Goal: Task Accomplishment & Management: Use online tool/utility

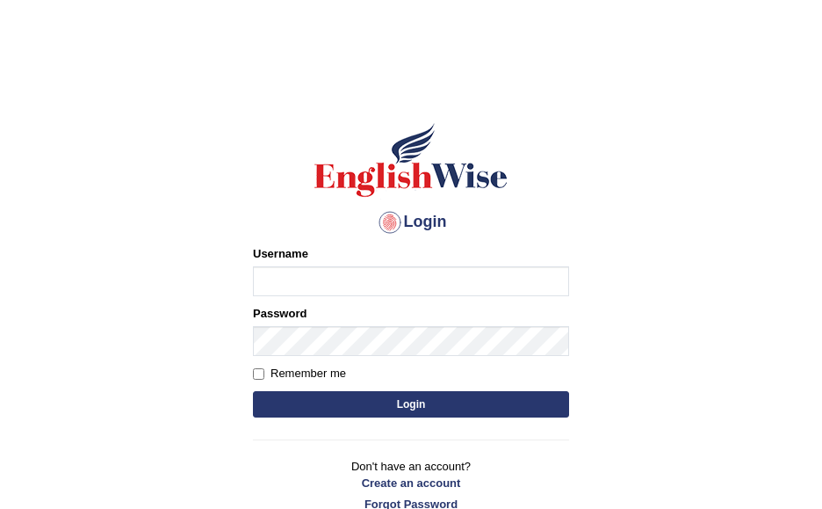
type input "bwalya_parramatta"
click at [259, 372] on input "Remember me" at bounding box center [258, 373] width 11 height 11
checkbox input "true"
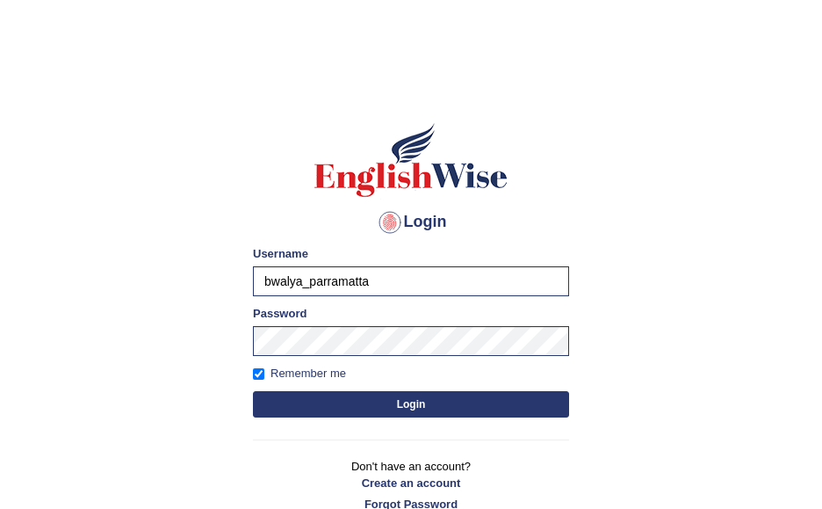
click at [408, 405] on button "Login" at bounding box center [411, 404] width 316 height 26
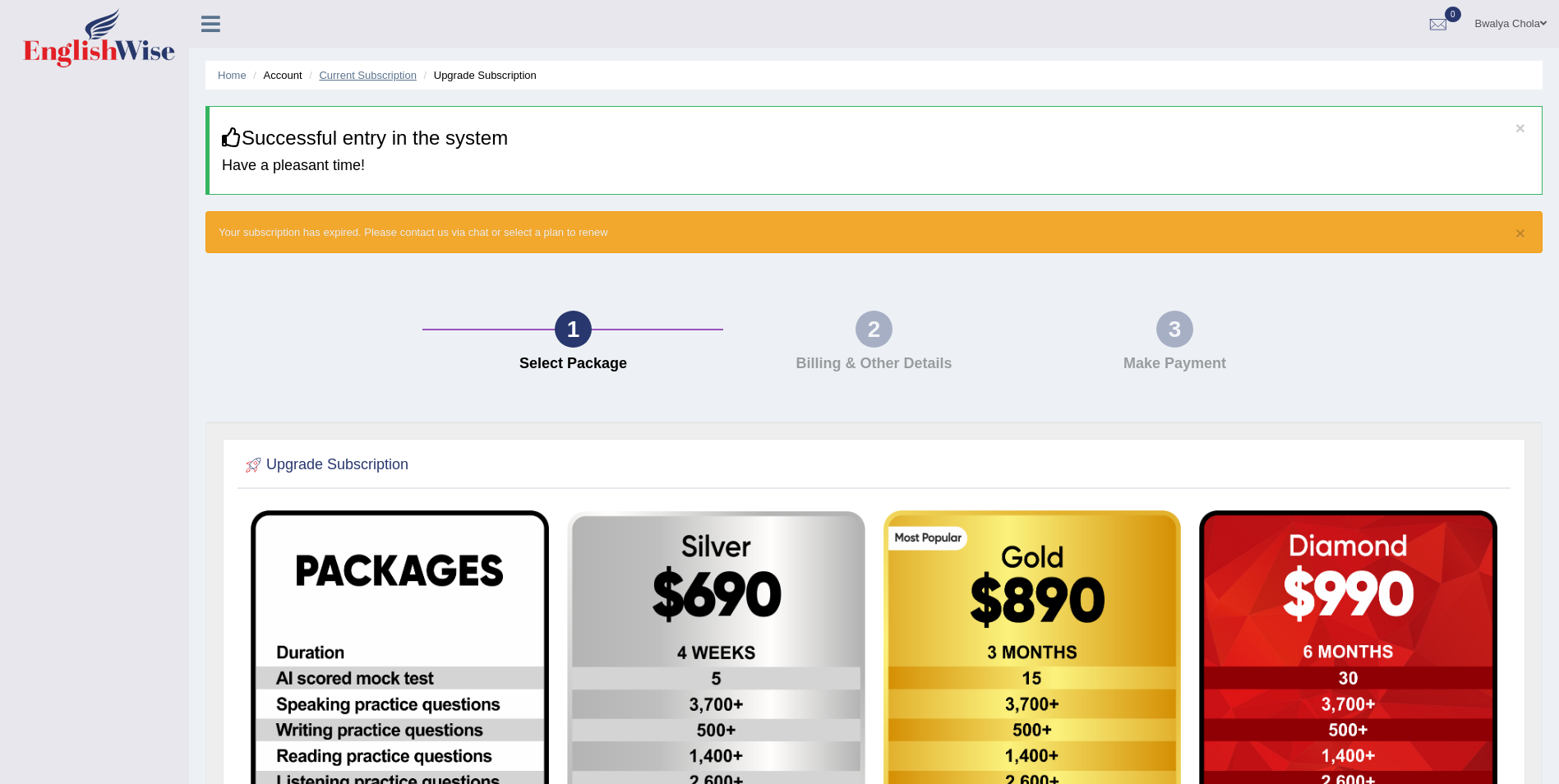
click at [372, 79] on link "Current Subscription" at bounding box center [368, 75] width 98 height 12
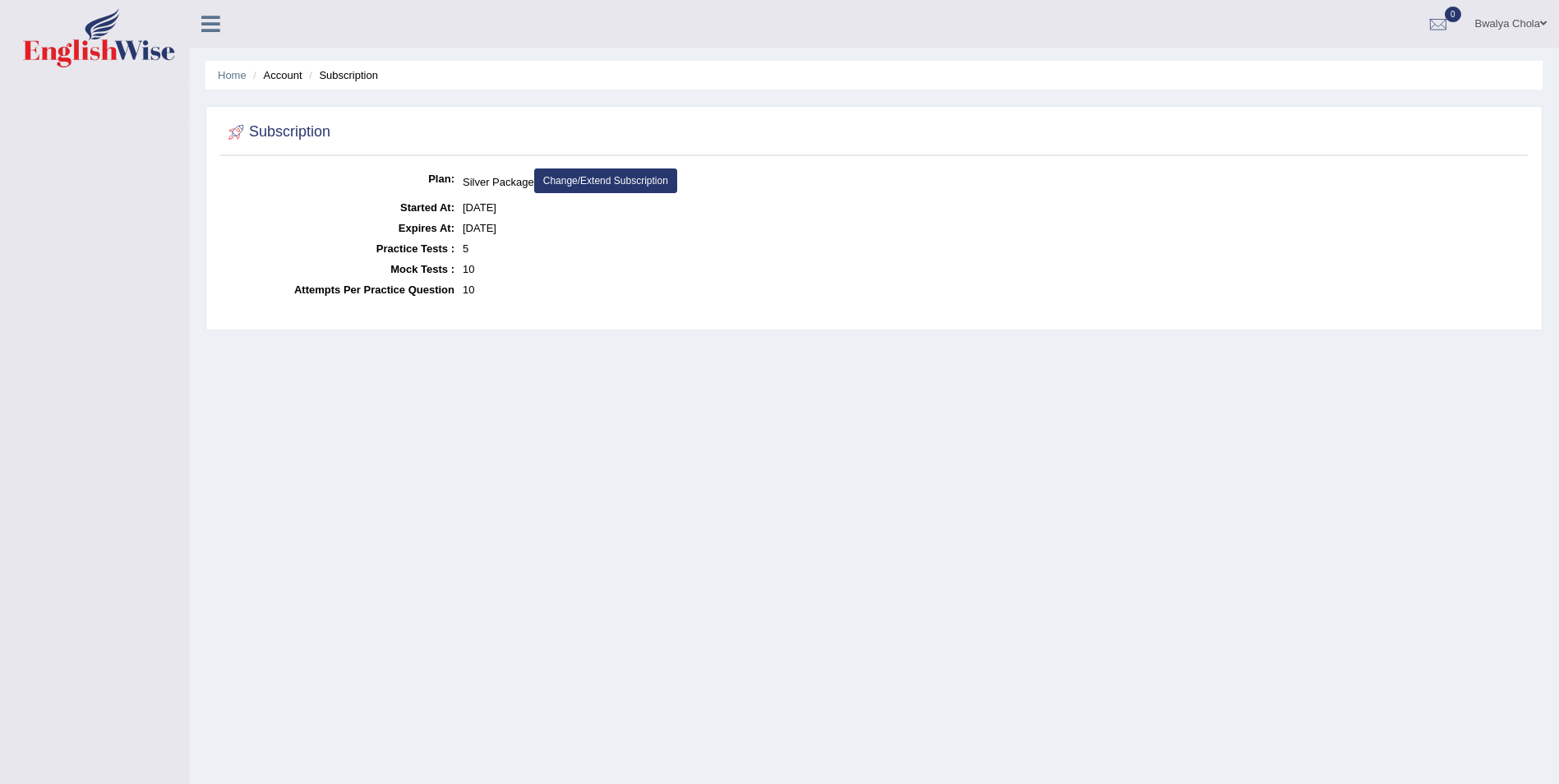
click at [266, 76] on li "Account" at bounding box center [275, 75] width 52 height 16
click at [290, 84] on ul "Home Account Subscription" at bounding box center [874, 75] width 1337 height 29
click at [240, 80] on link "Home" at bounding box center [232, 75] width 29 height 12
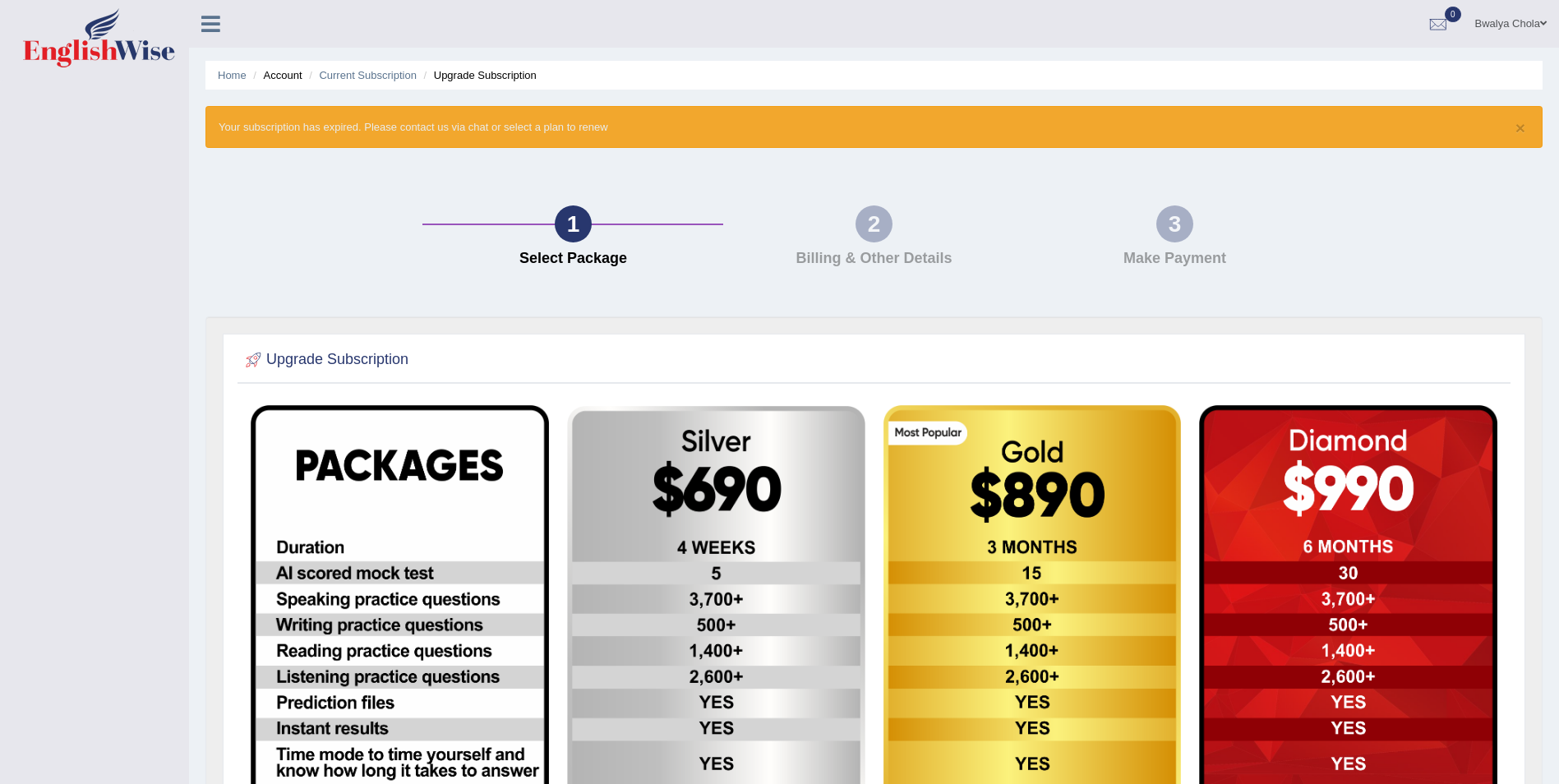
click at [220, 30] on link at bounding box center [211, 22] width 44 height 24
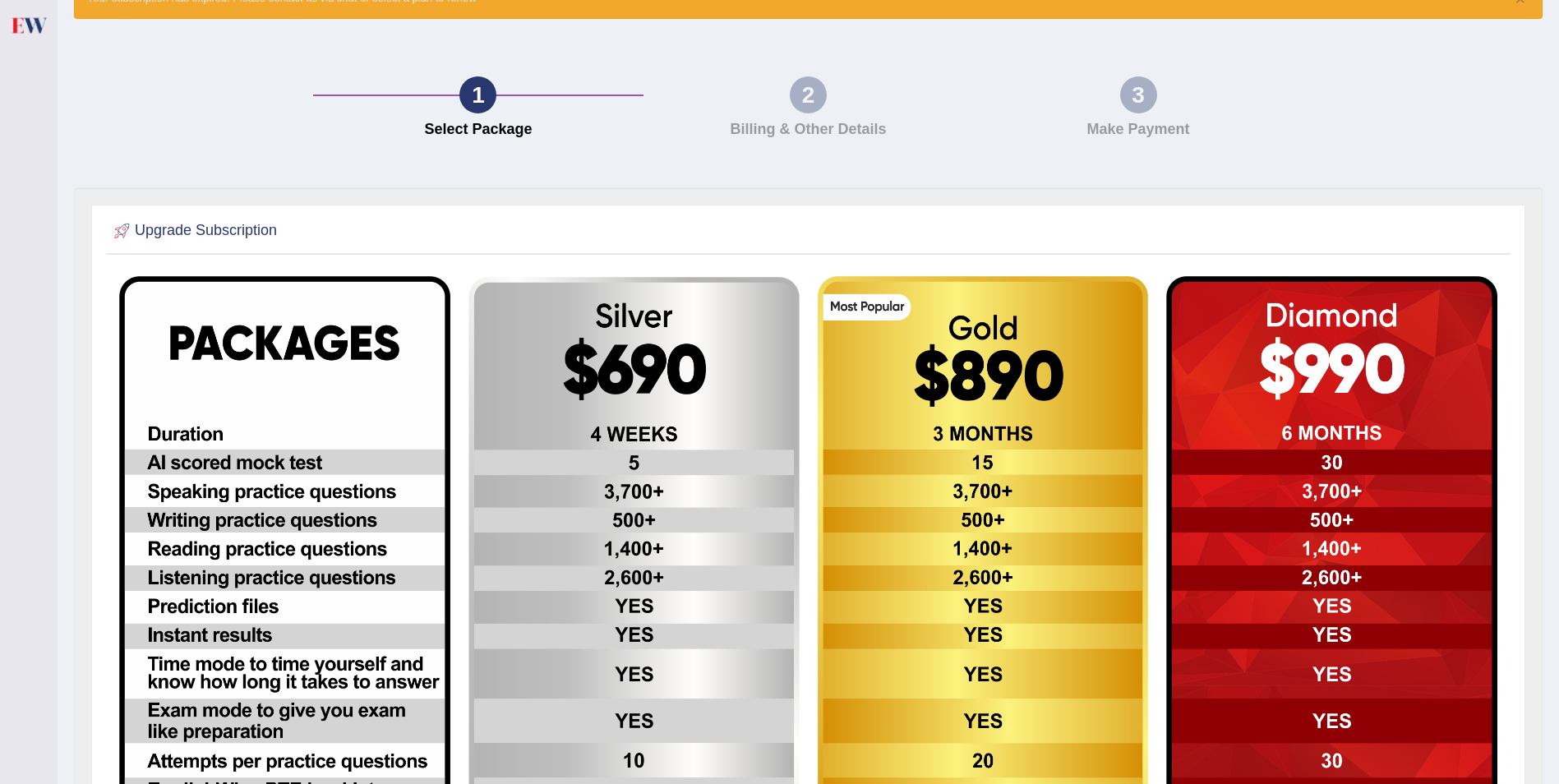
scroll to position [172, 0]
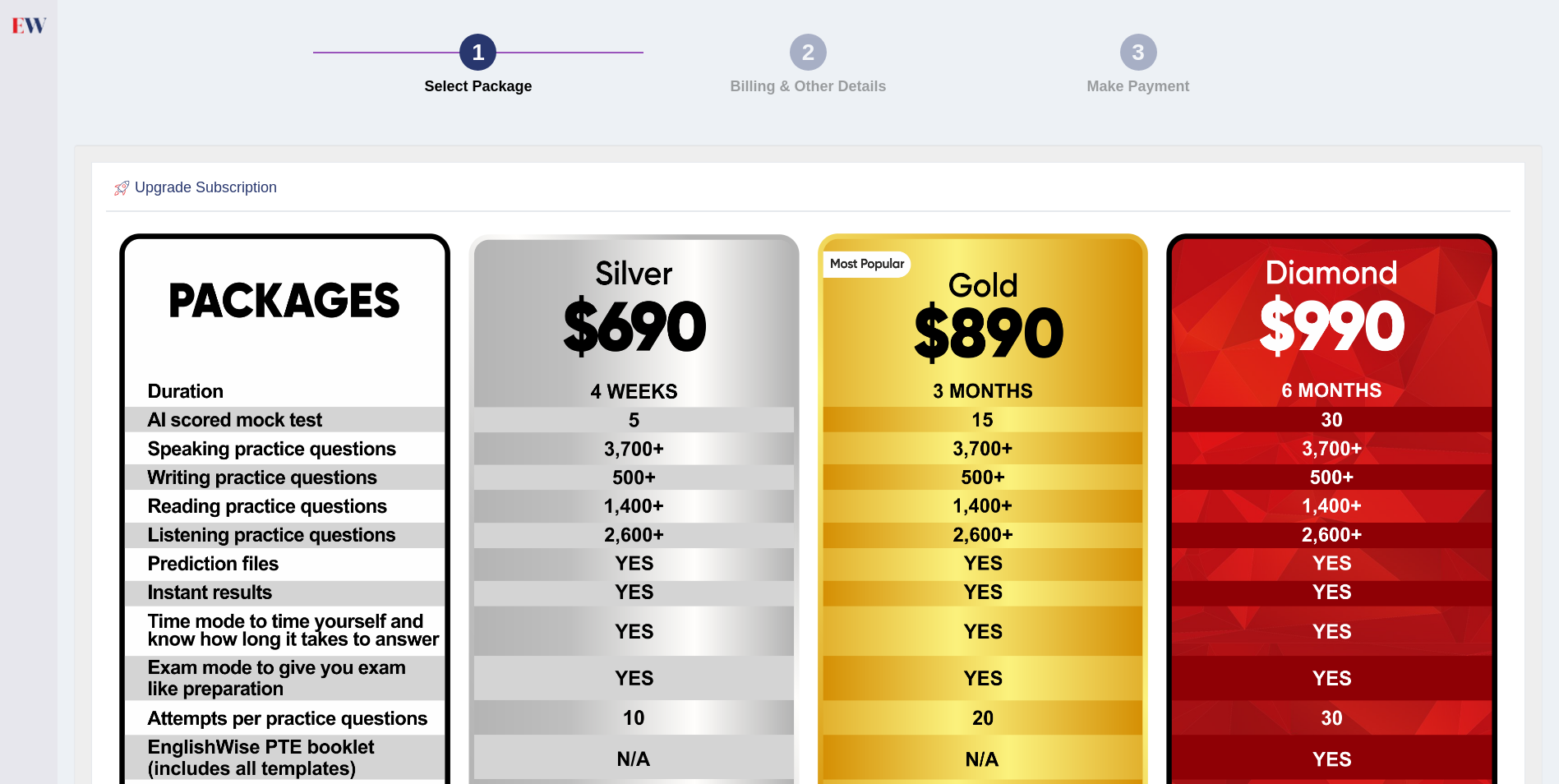
click at [716, 366] on img at bounding box center [634, 605] width 331 height 743
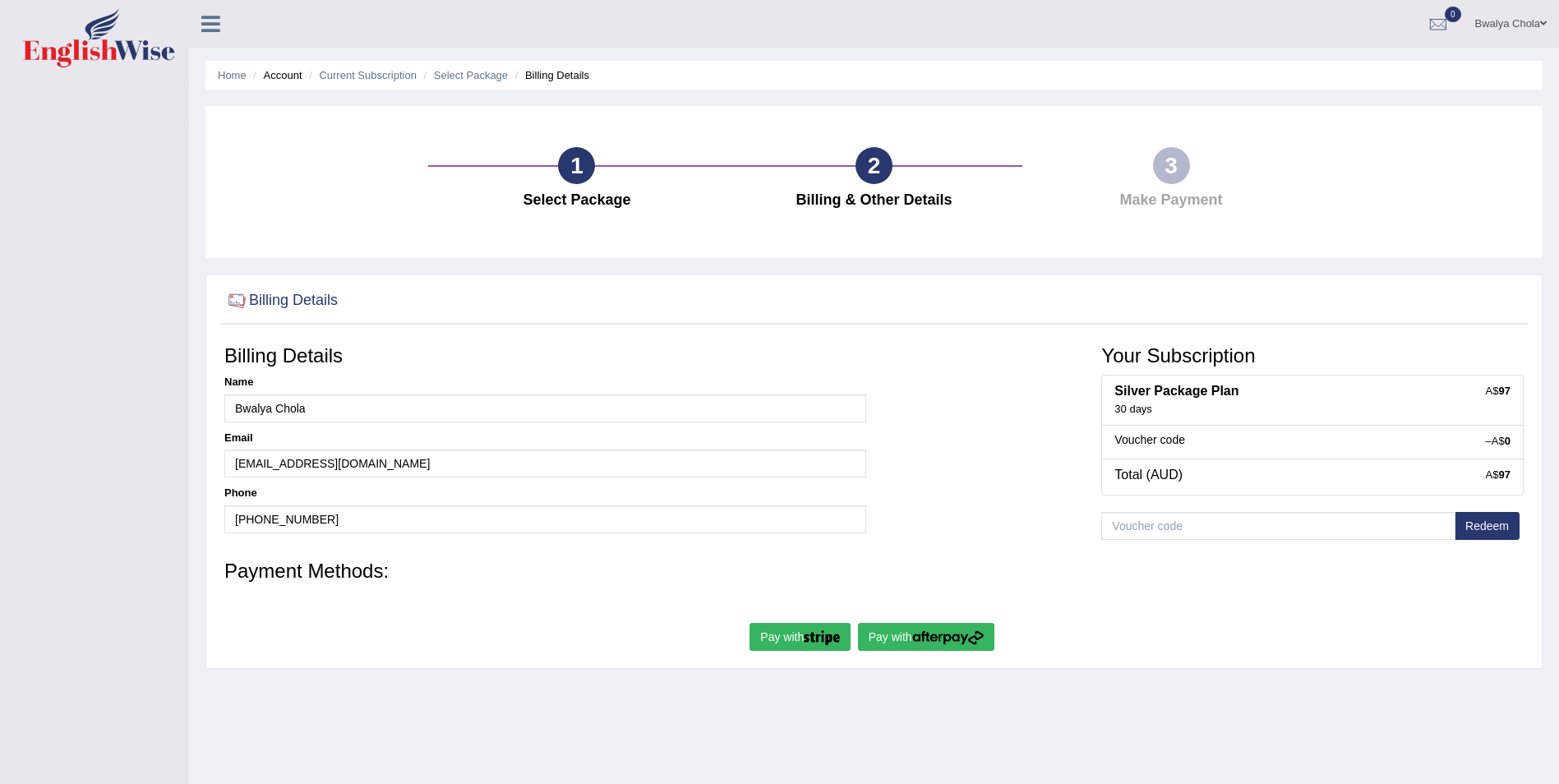
click at [940, 631] on img "submit" at bounding box center [948, 638] width 71 height 15
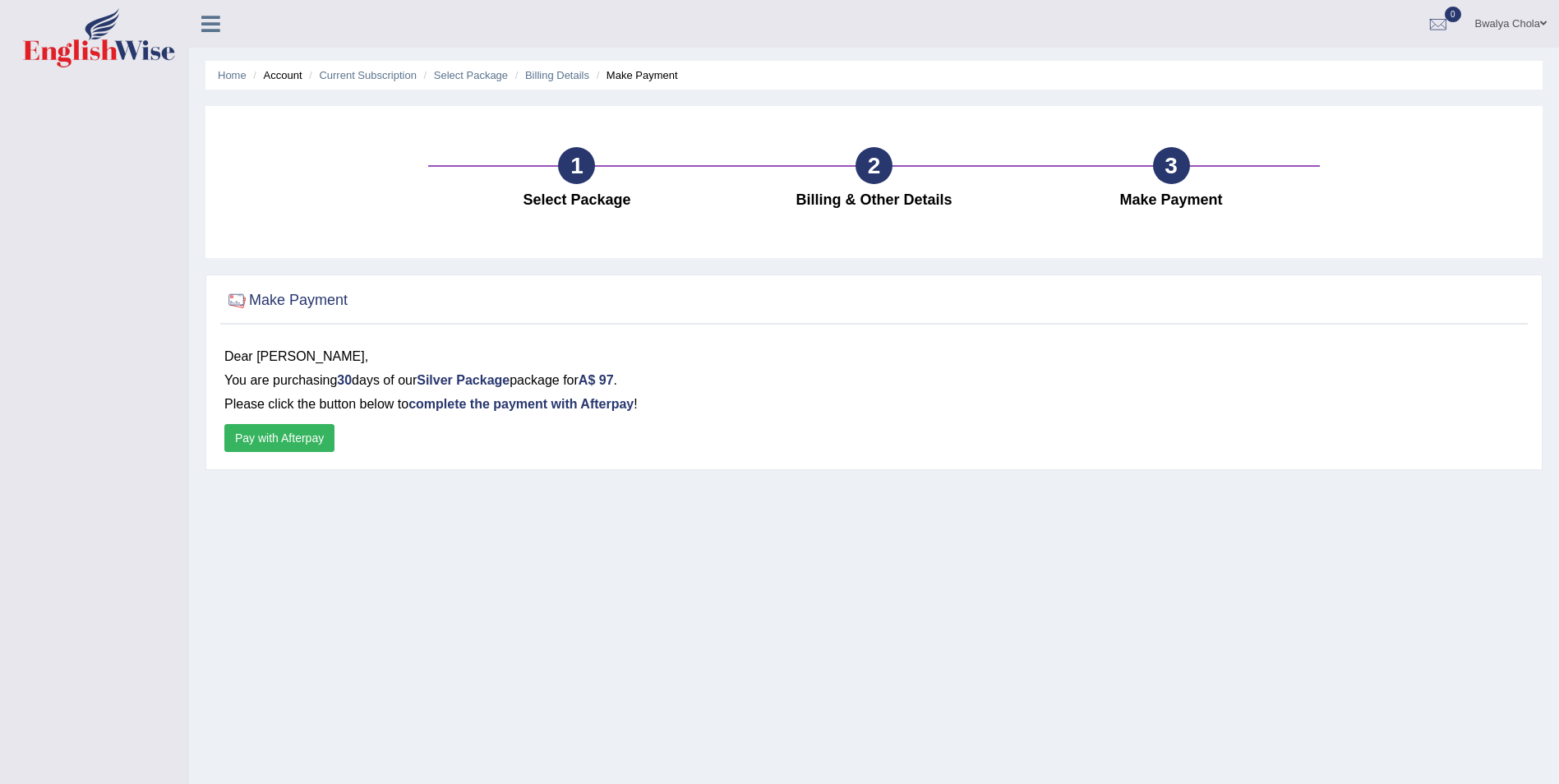
click at [276, 437] on button "Pay with Afterpay" at bounding box center [280, 438] width 110 height 28
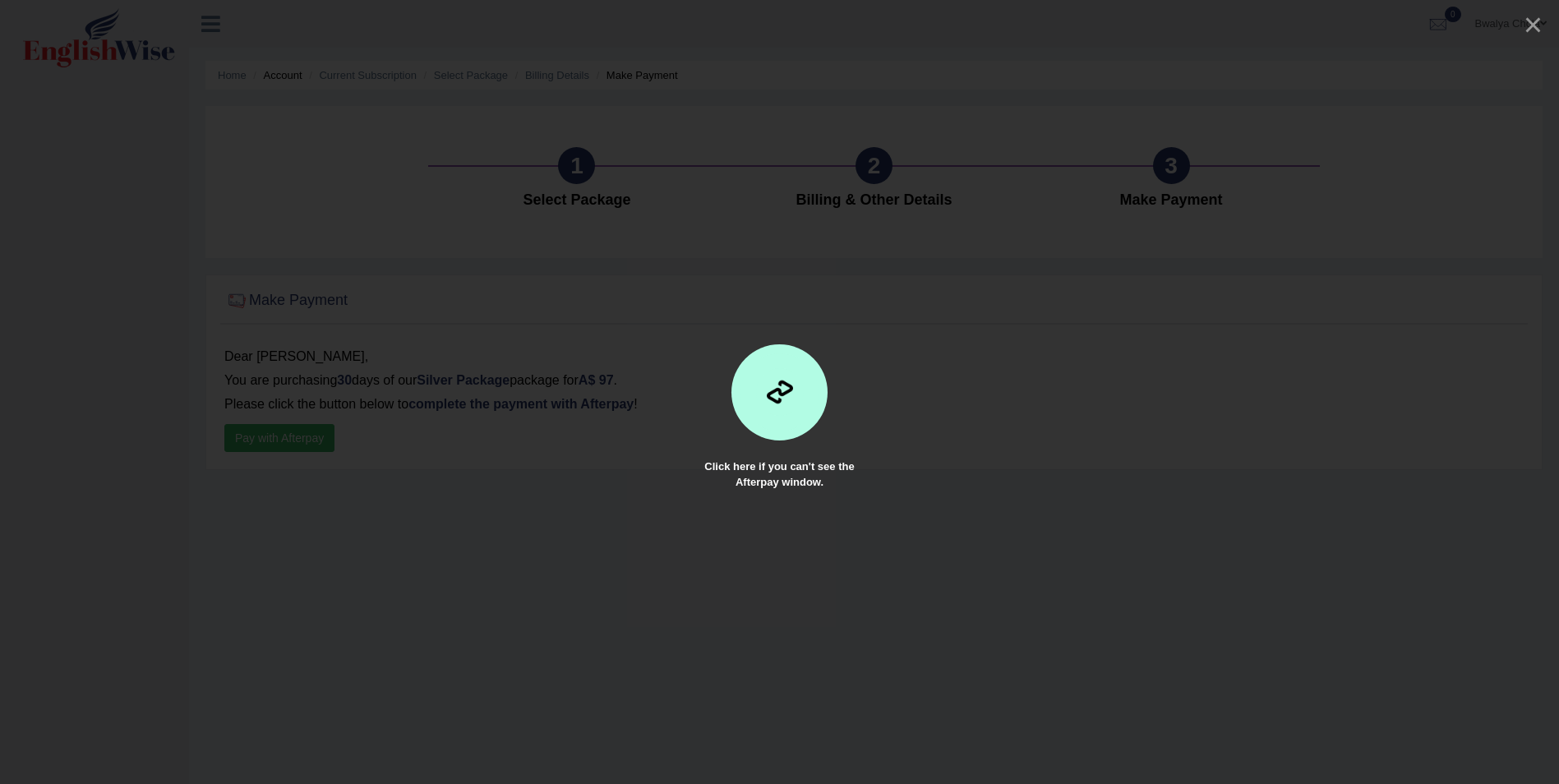
click at [773, 410] on div at bounding box center [780, 391] width 48 height 48
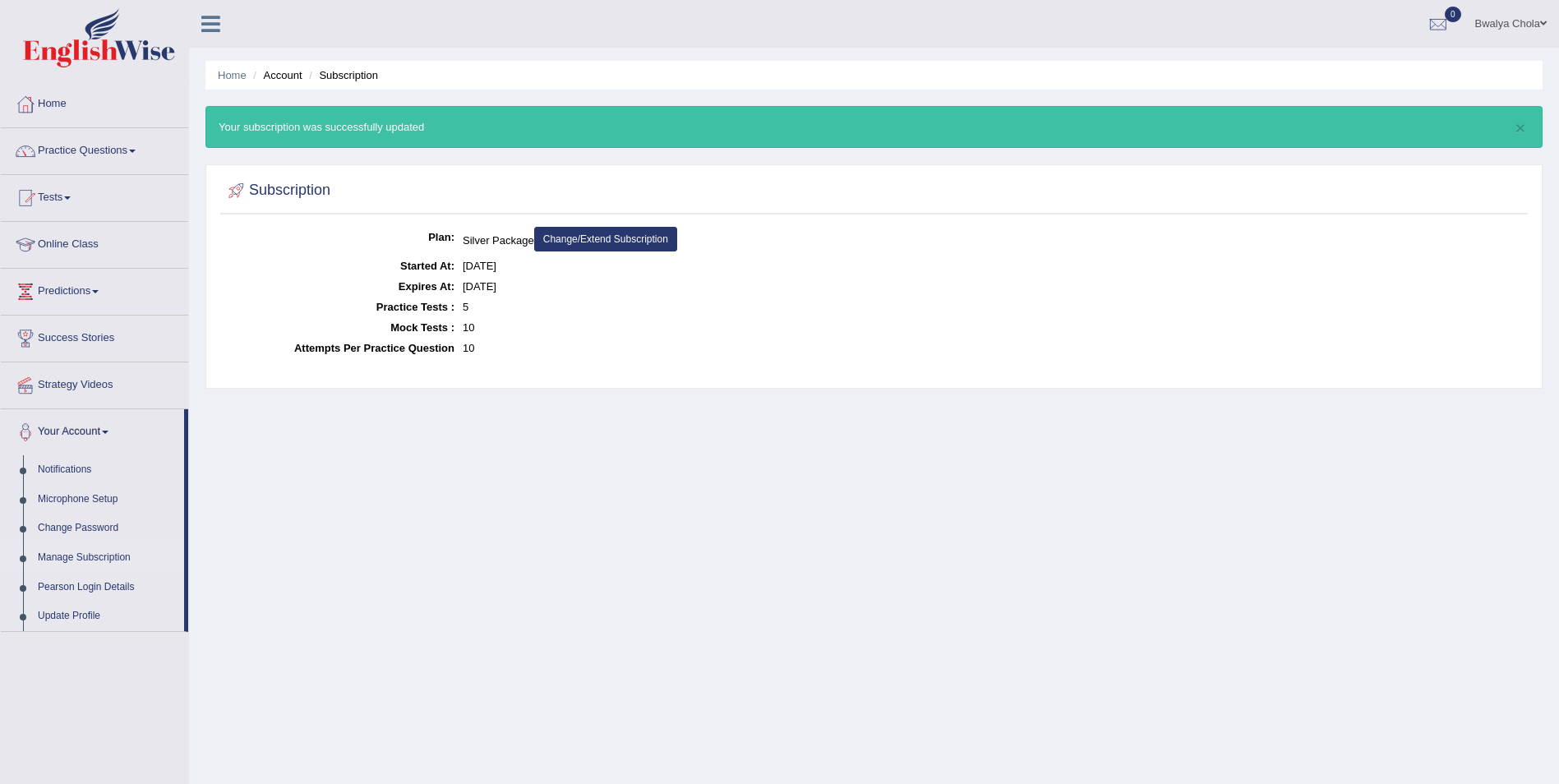
click at [55, 379] on link "Strategy Videos" at bounding box center [95, 383] width 187 height 41
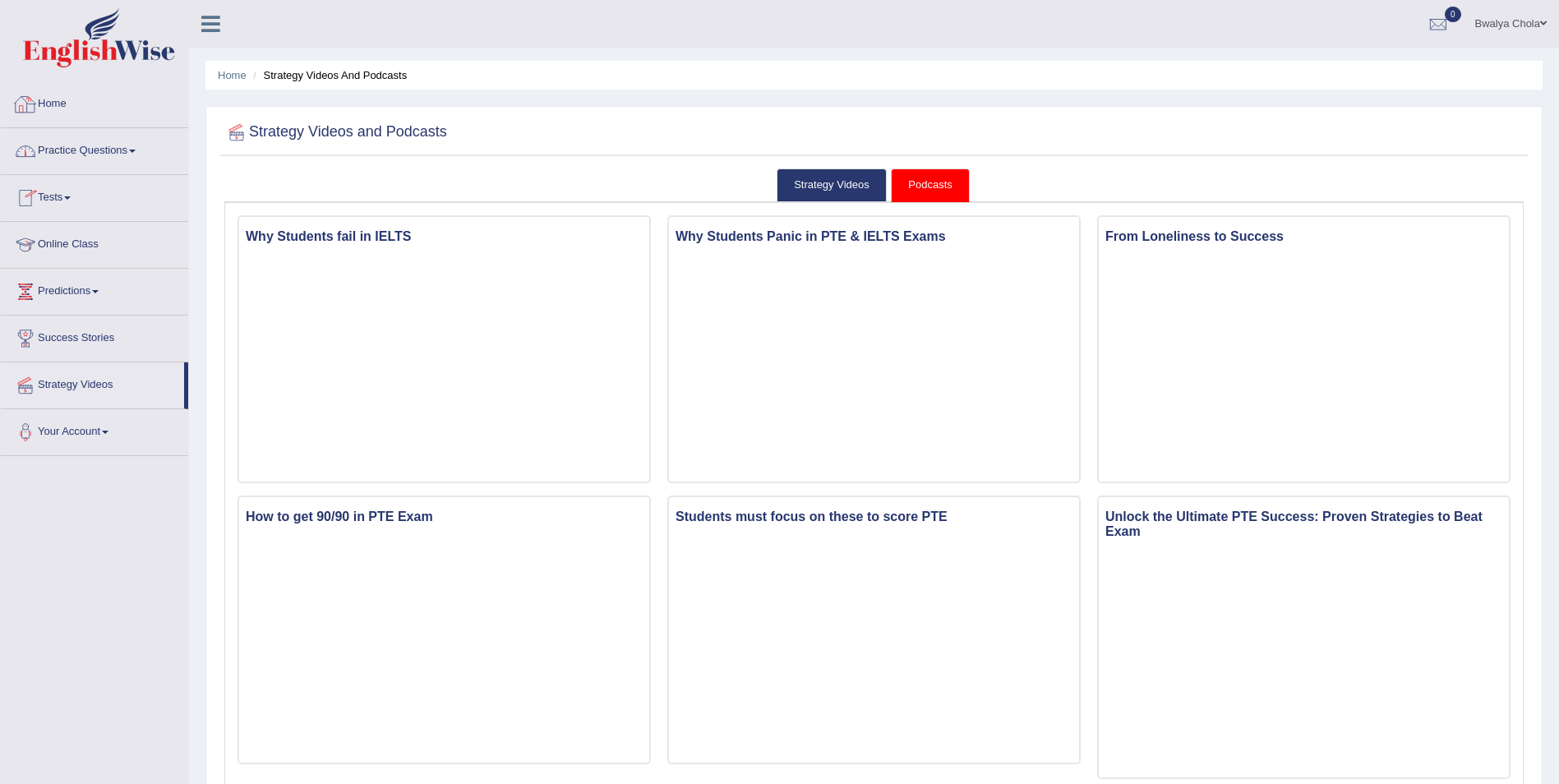
click at [66, 102] on link "Home" at bounding box center [95, 102] width 187 height 41
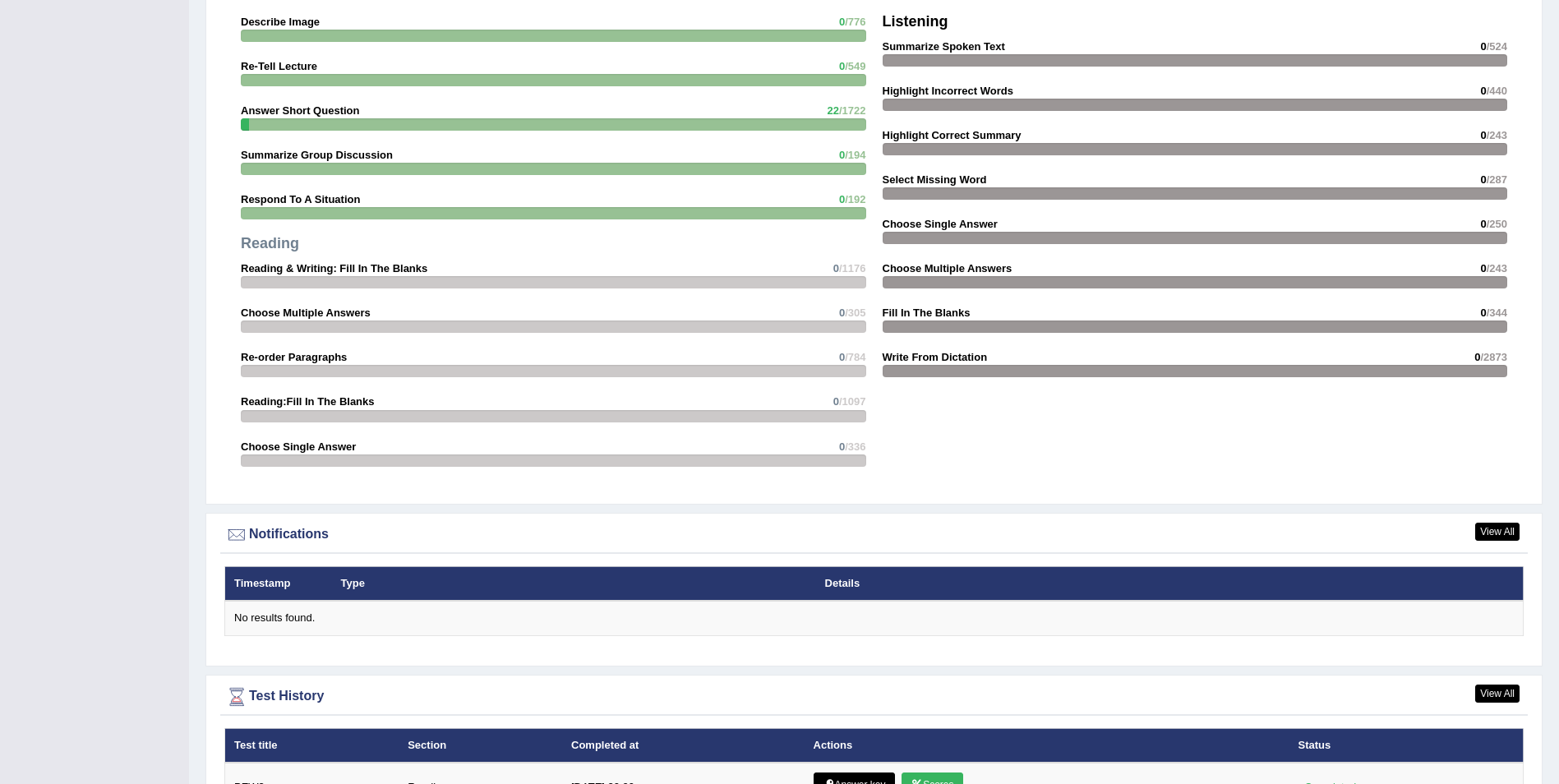
scroll to position [1605, 0]
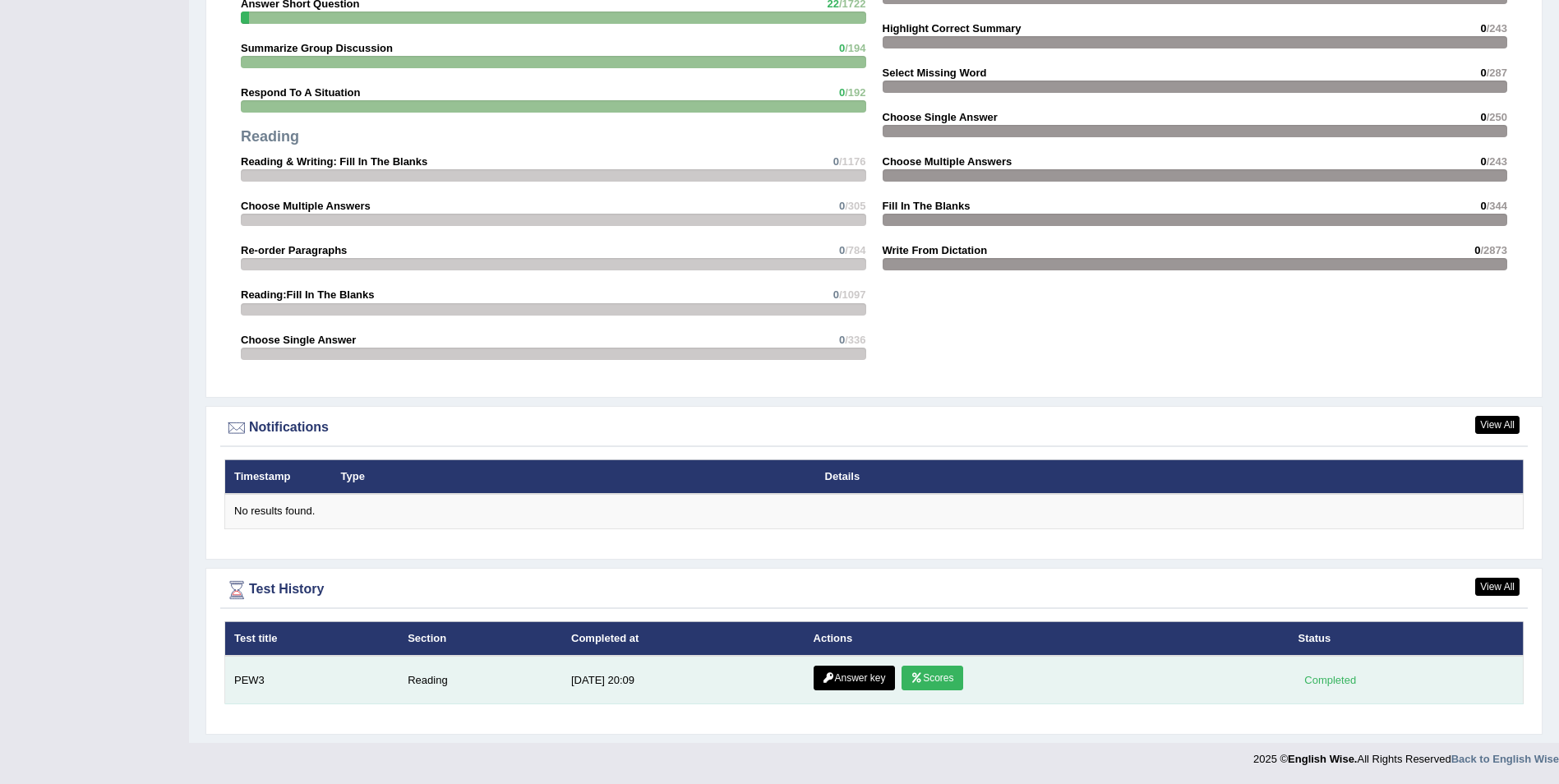
click at [929, 683] on link "Scores" at bounding box center [932, 677] width 61 height 24
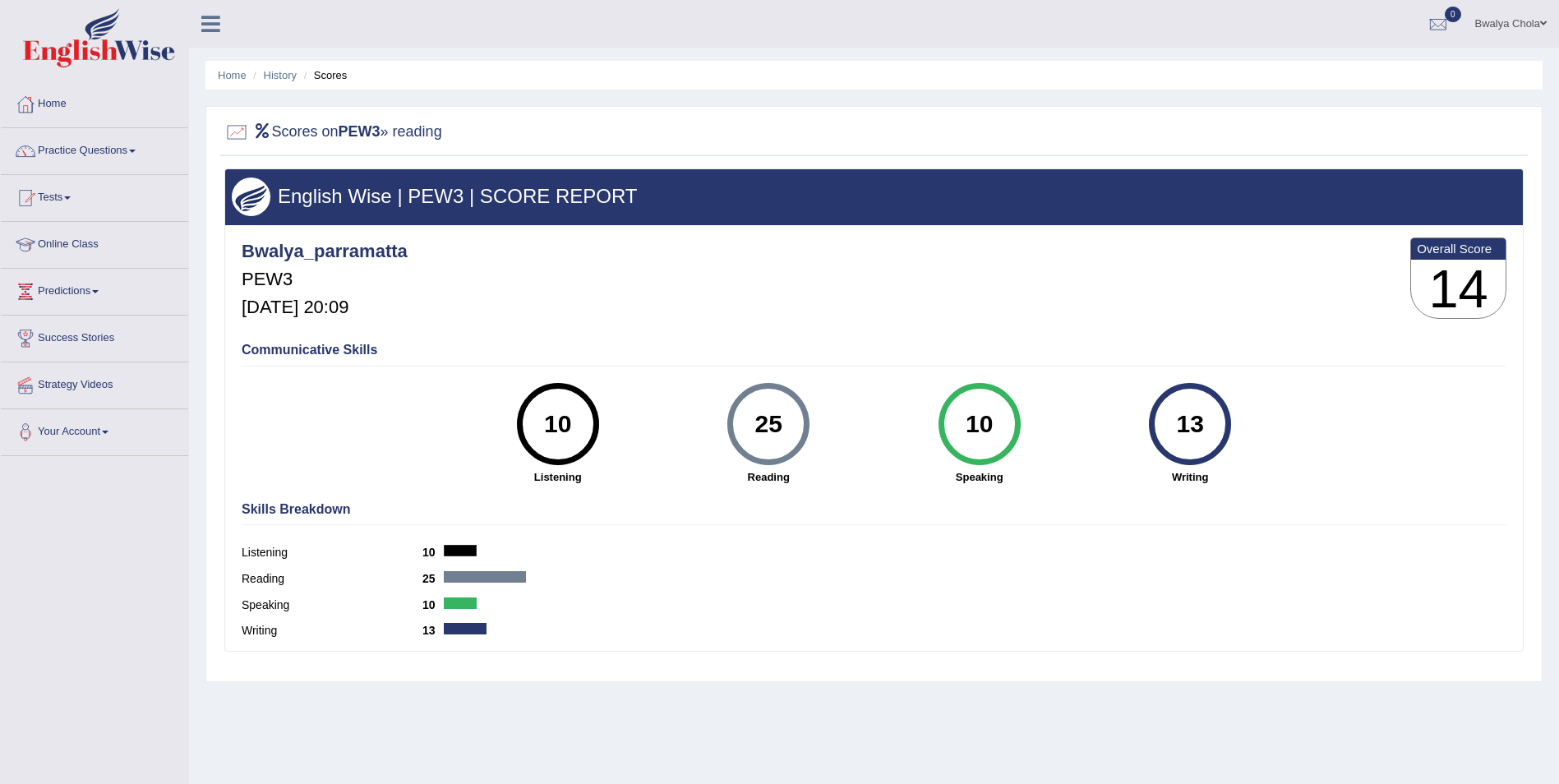
scroll to position [79, 0]
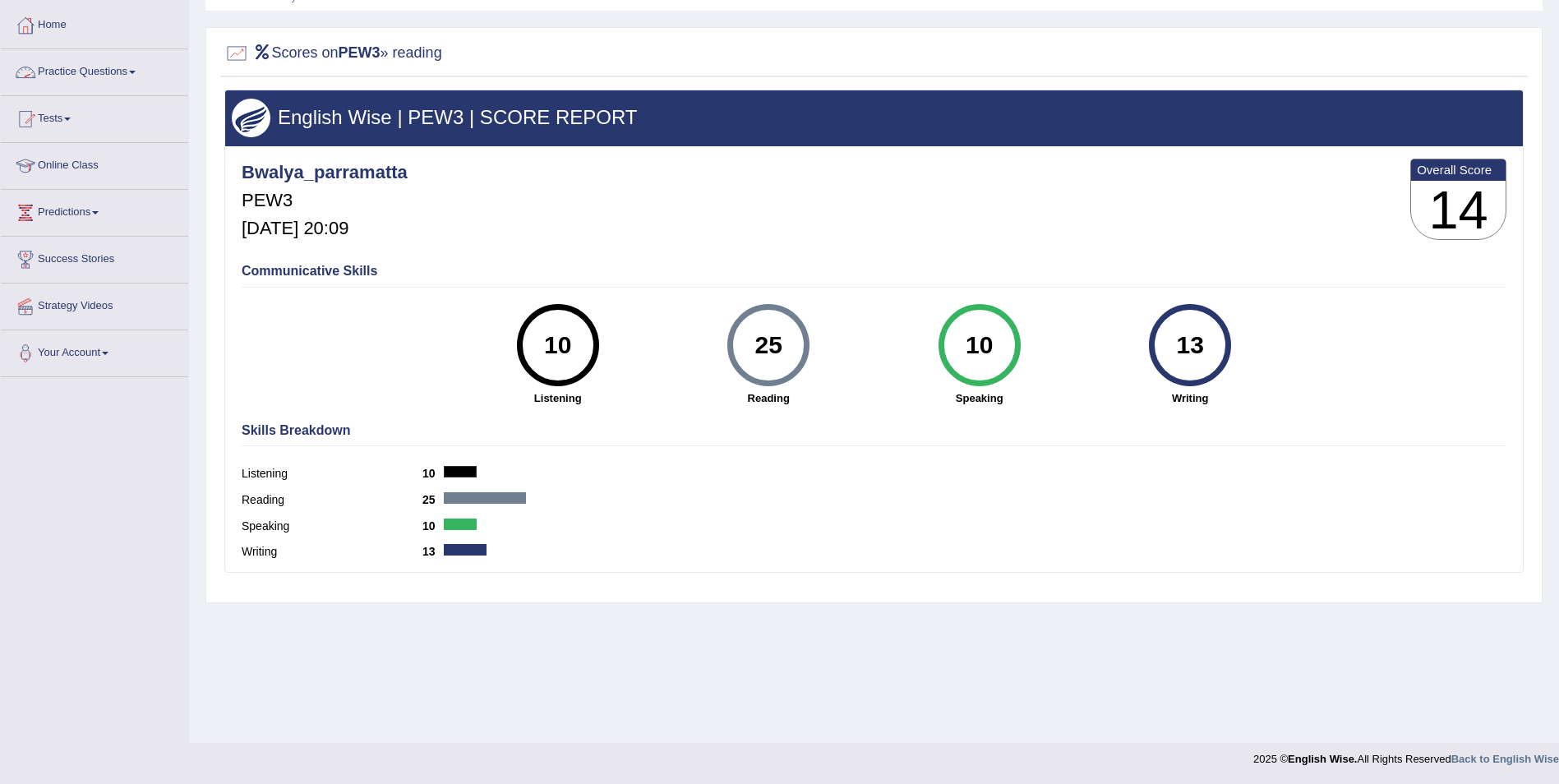
click at [119, 69] on link "Practice Questions" at bounding box center [95, 70] width 187 height 41
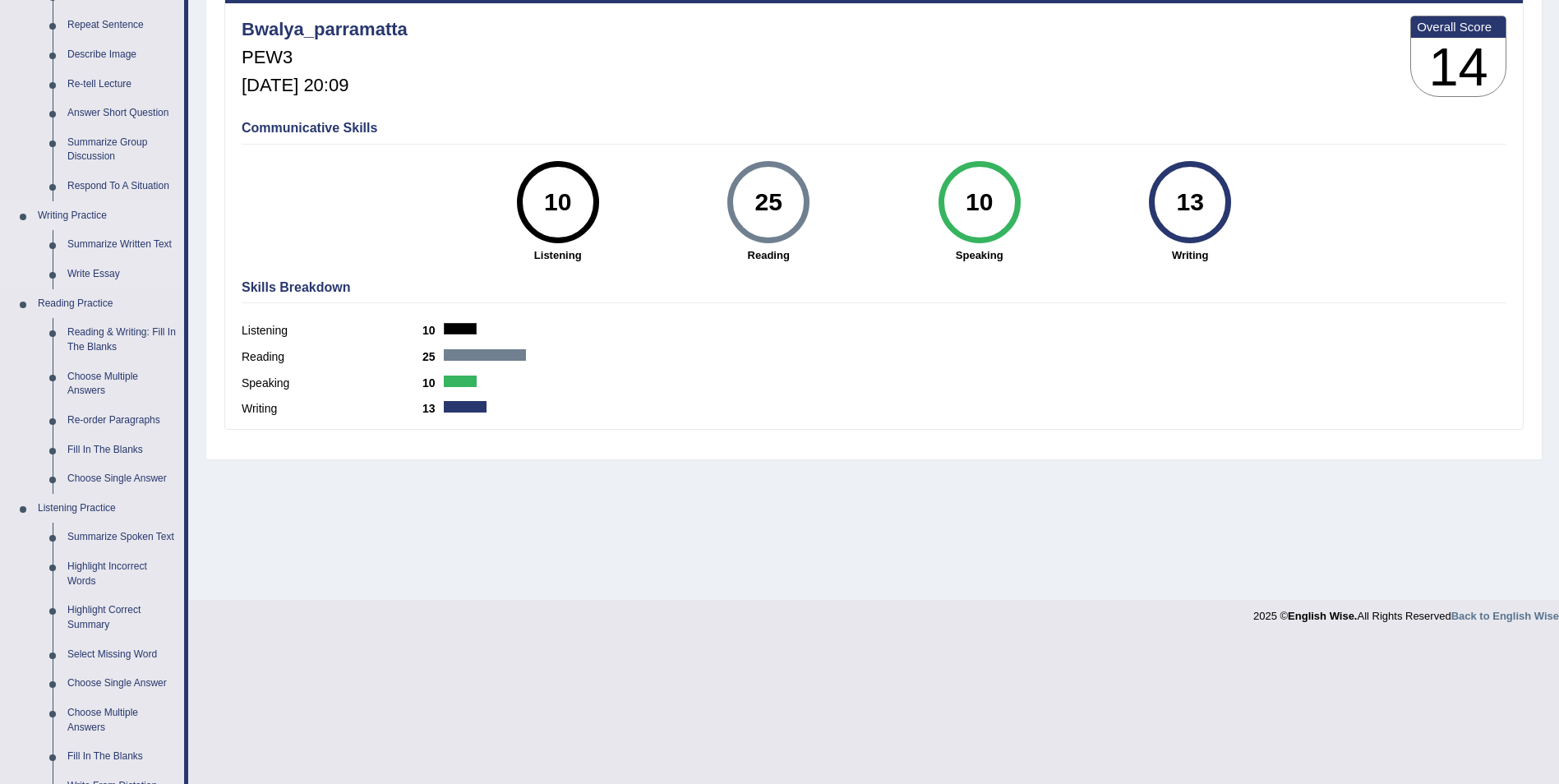
scroll to position [139, 0]
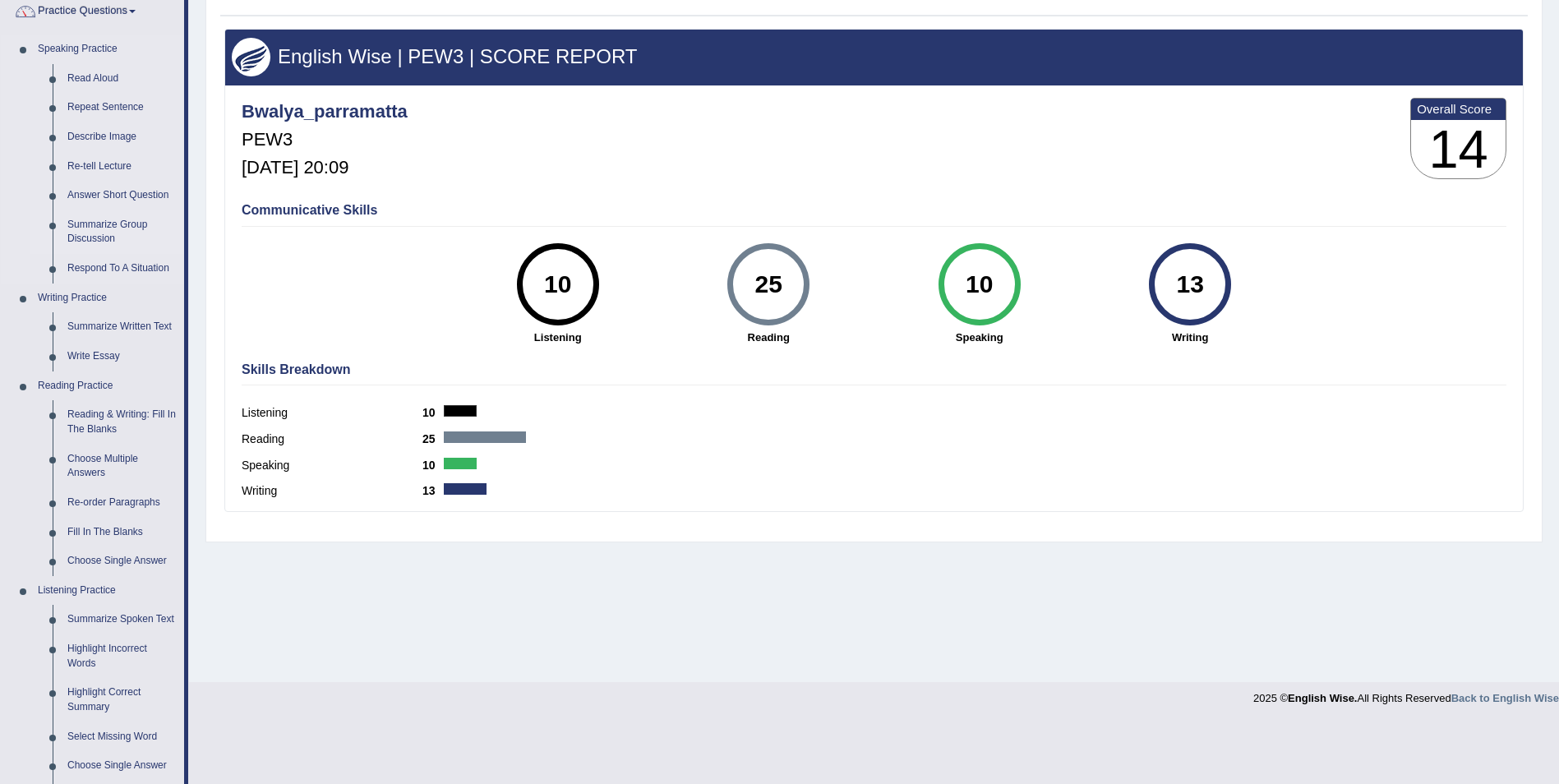
click at [100, 226] on link "Summarize Group Discussion" at bounding box center [122, 232] width 124 height 44
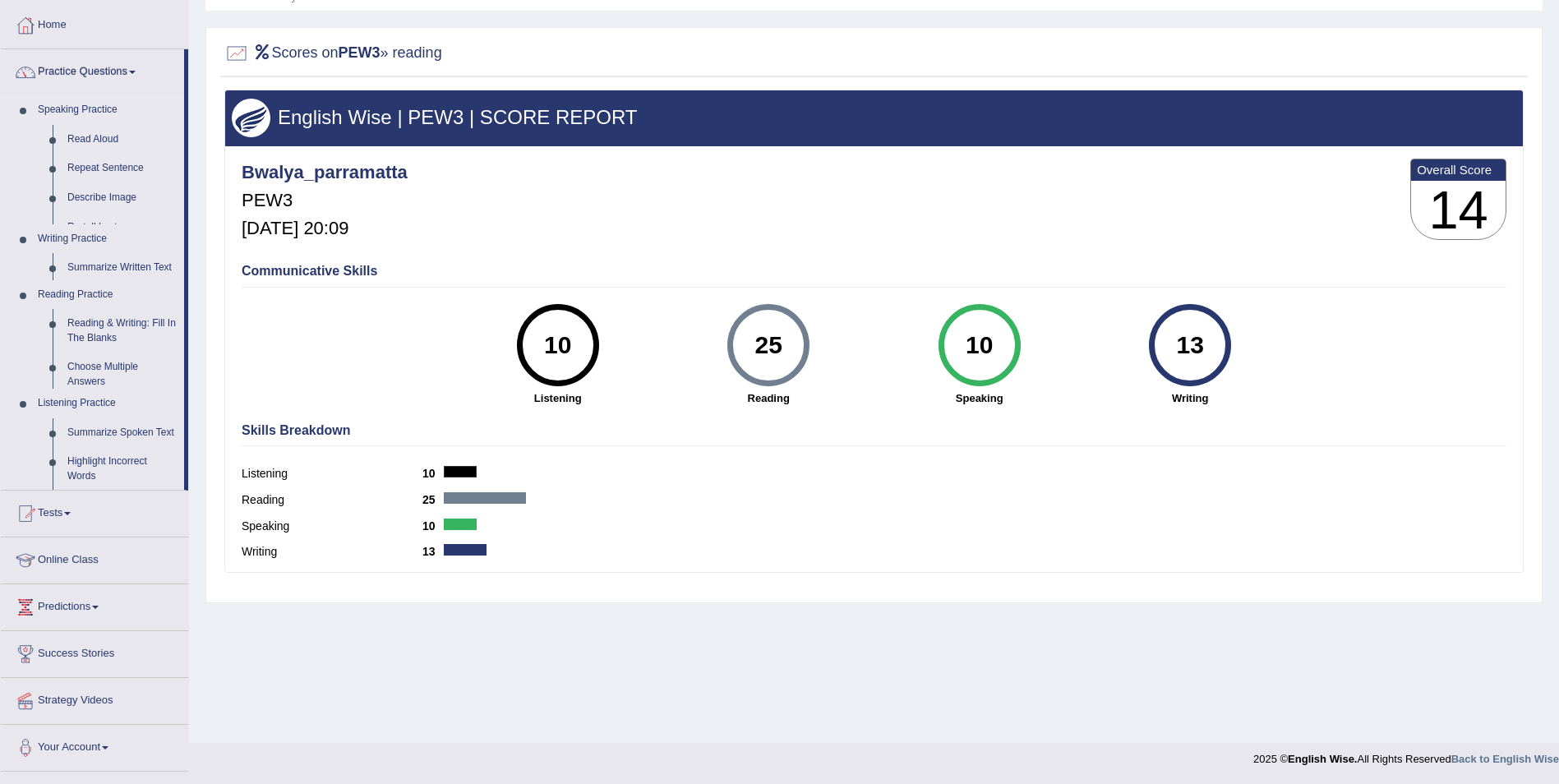
scroll to position [79, 0]
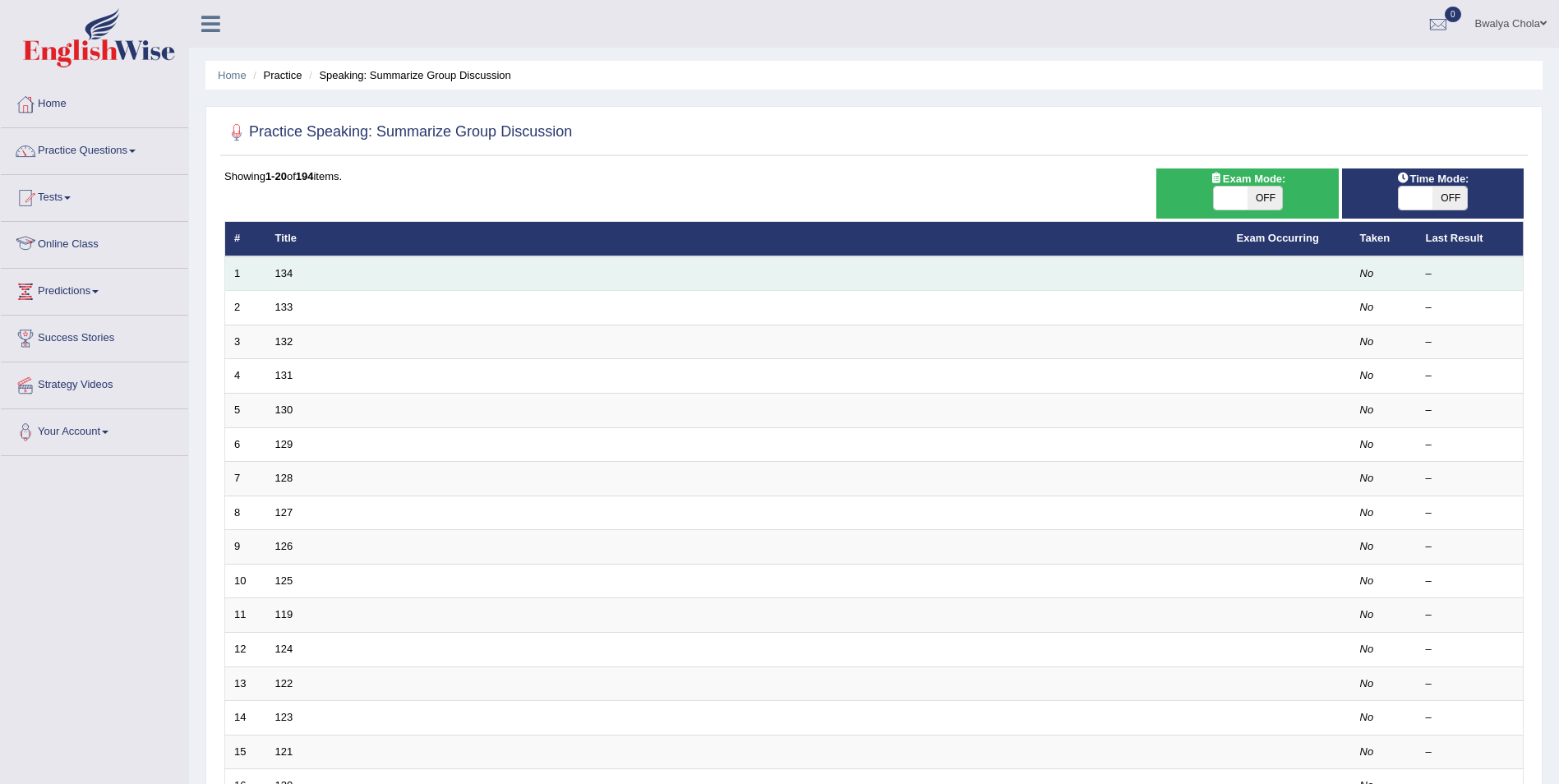
click at [304, 272] on td "134" at bounding box center [748, 273] width 962 height 35
click at [330, 271] on td "134" at bounding box center [748, 273] width 962 height 35
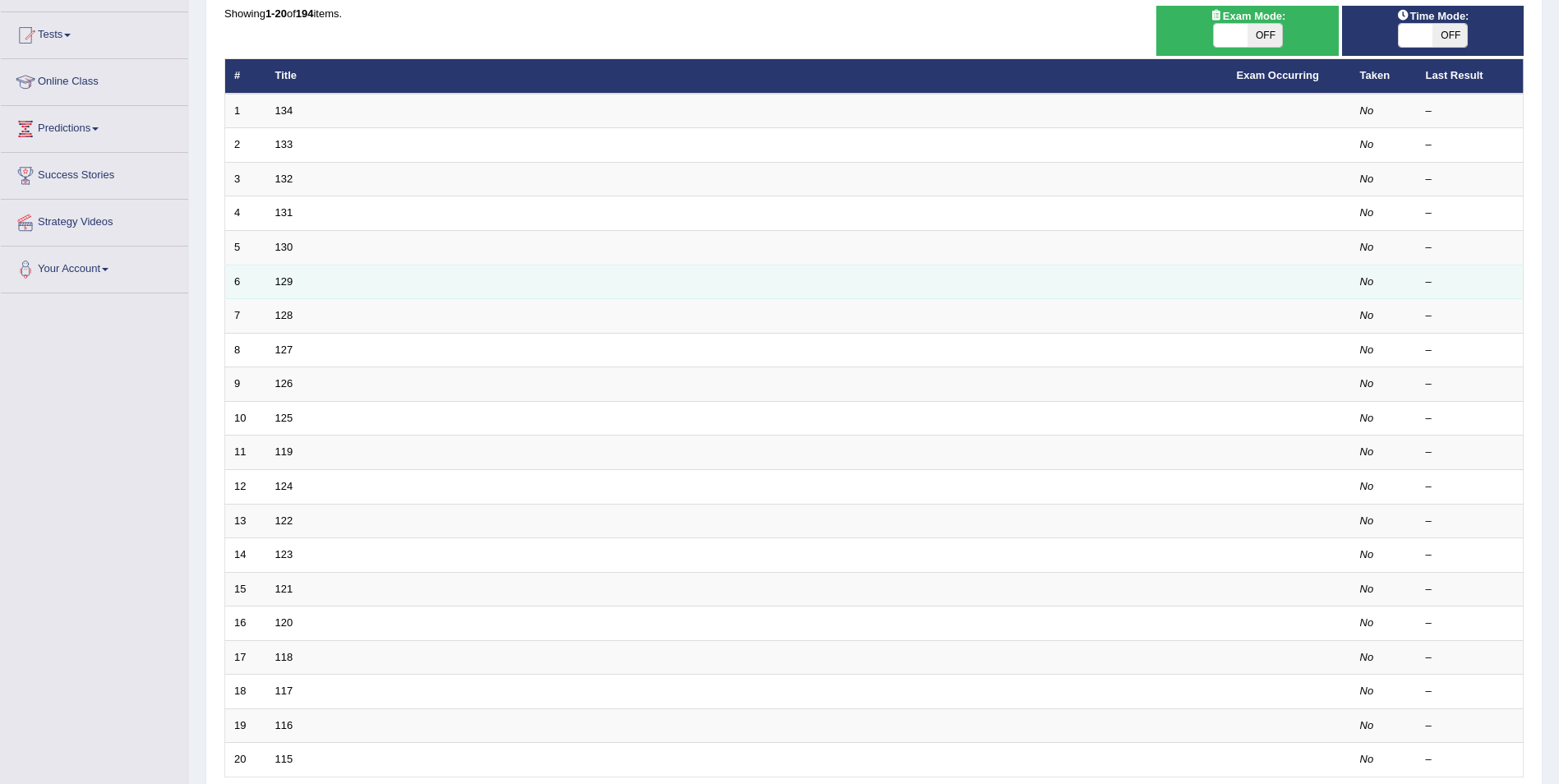
scroll to position [165, 0]
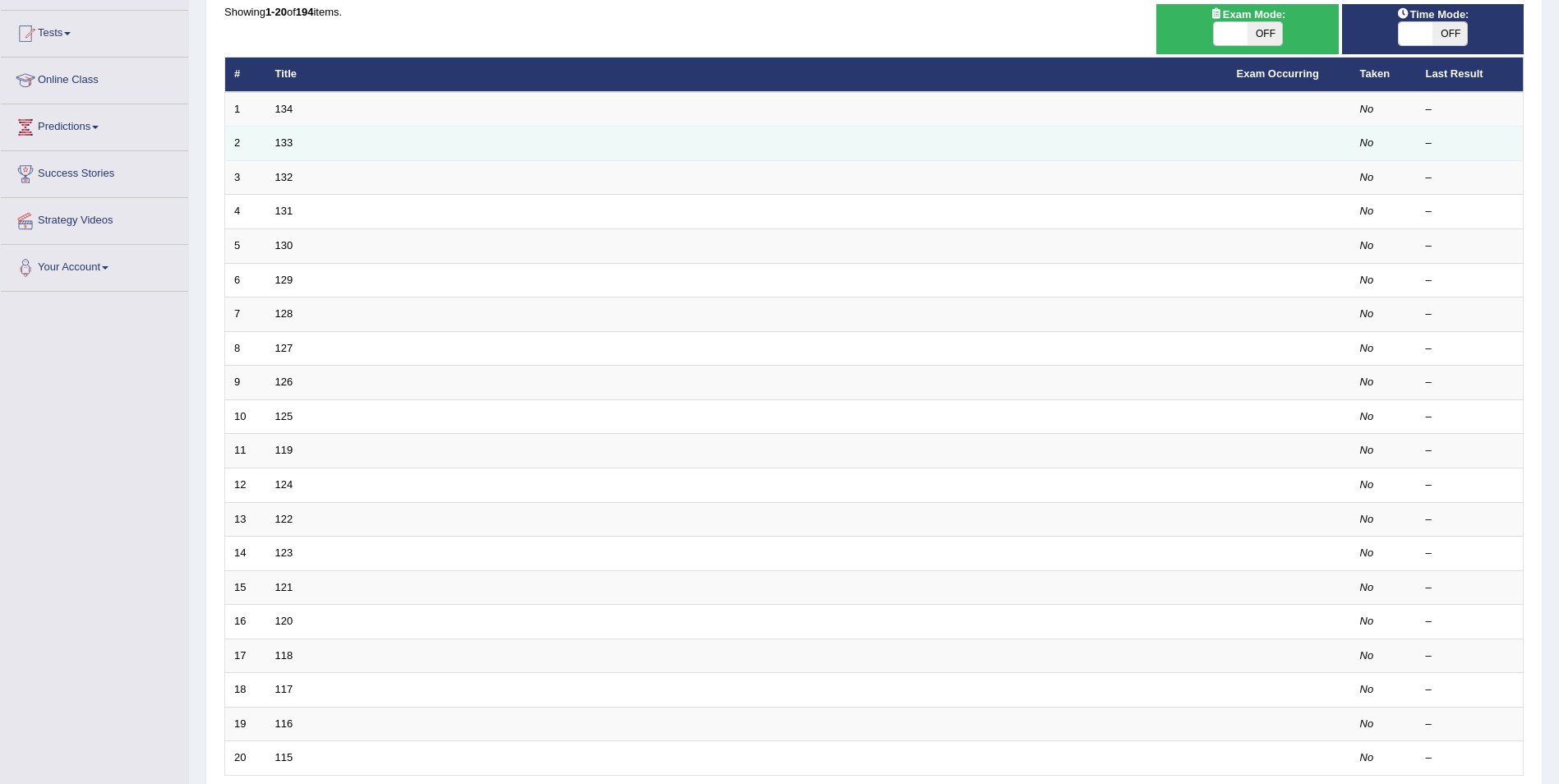
click at [291, 152] on td "133" at bounding box center [748, 143] width 962 height 35
drag, startPoint x: 291, startPoint y: 152, endPoint x: 370, endPoint y: 149, distance: 79.1
click at [370, 149] on td "133" at bounding box center [748, 143] width 962 height 35
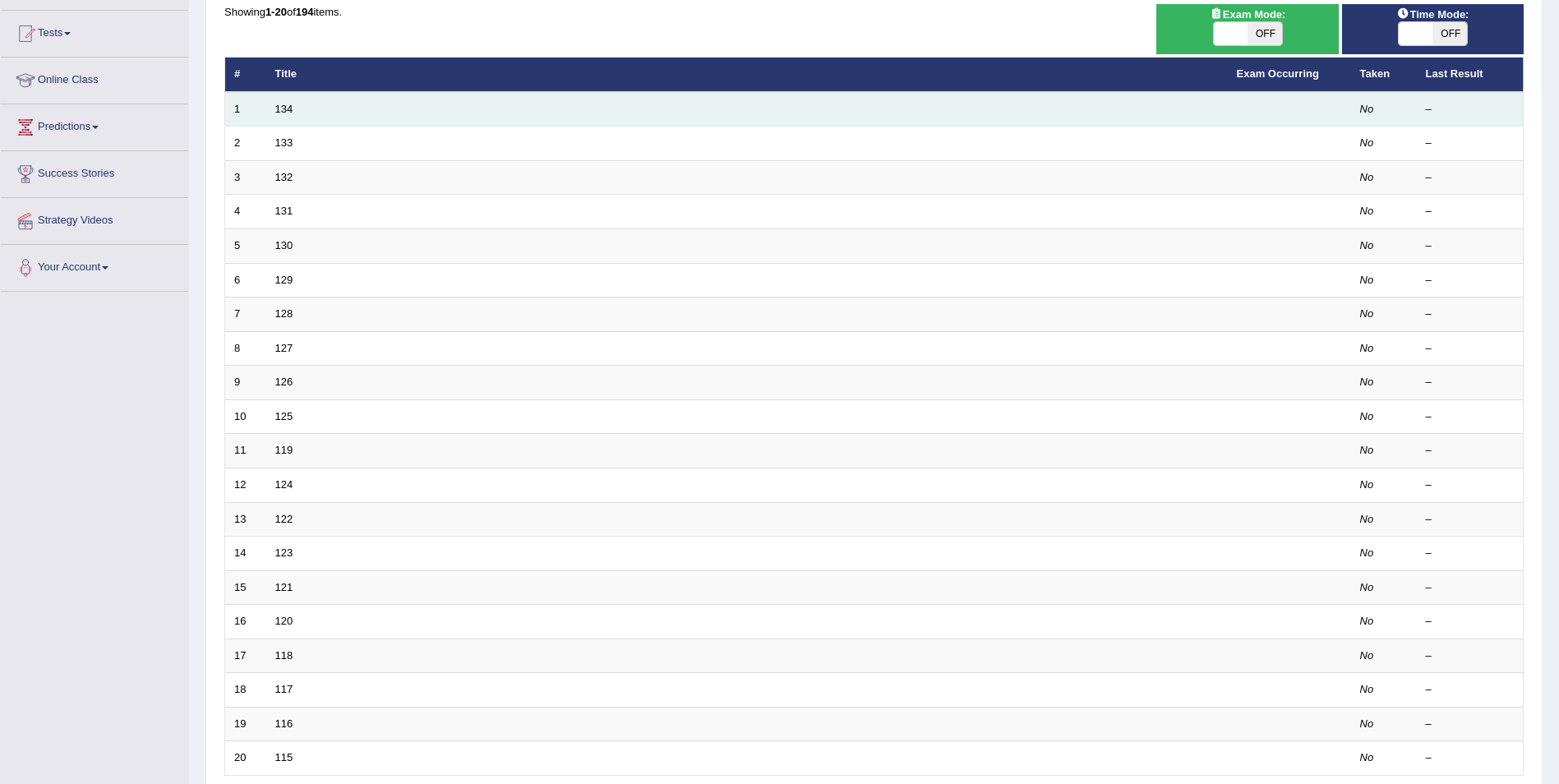
click at [321, 94] on td "134" at bounding box center [748, 109] width 962 height 35
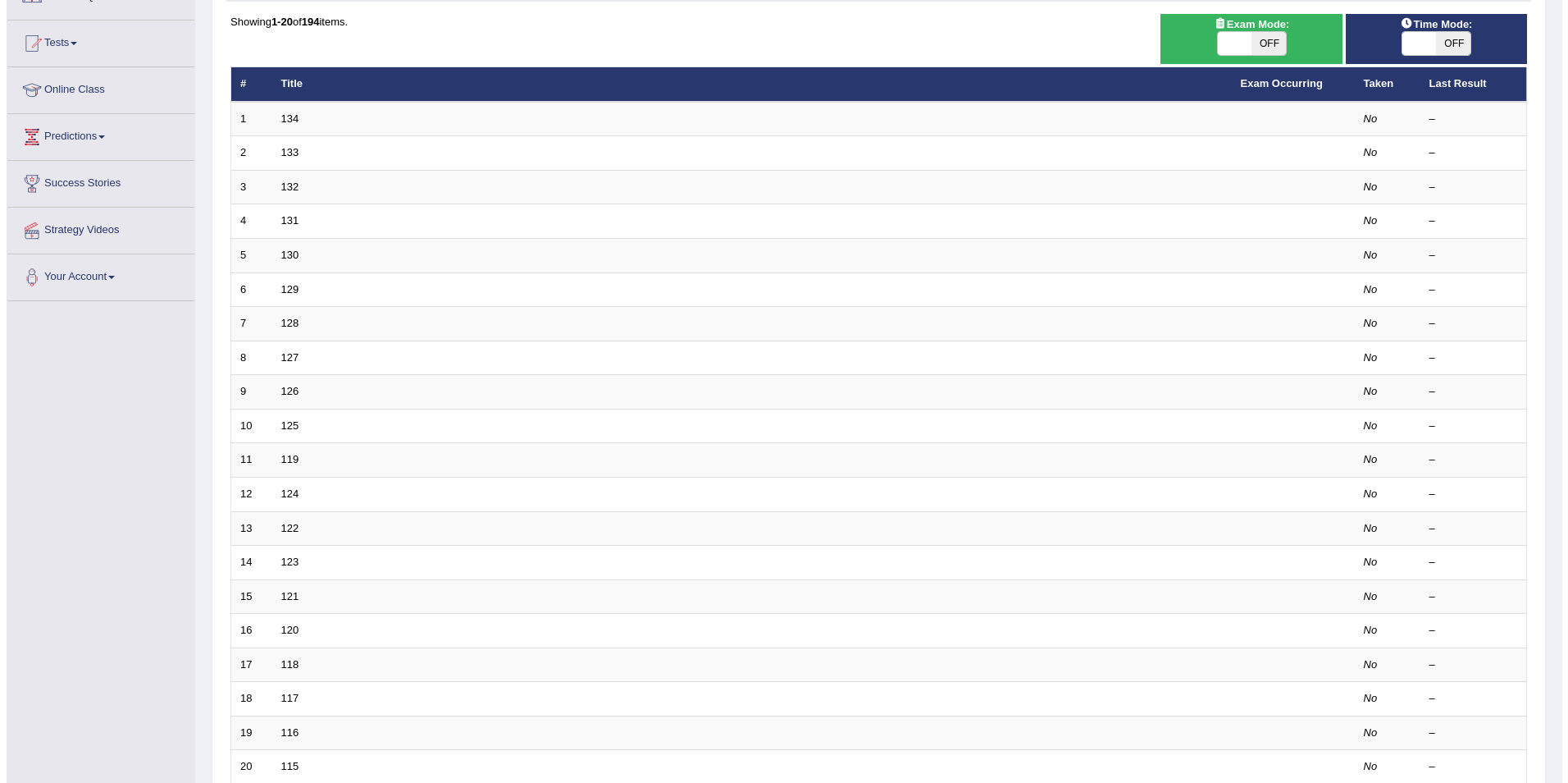
scroll to position [0, 0]
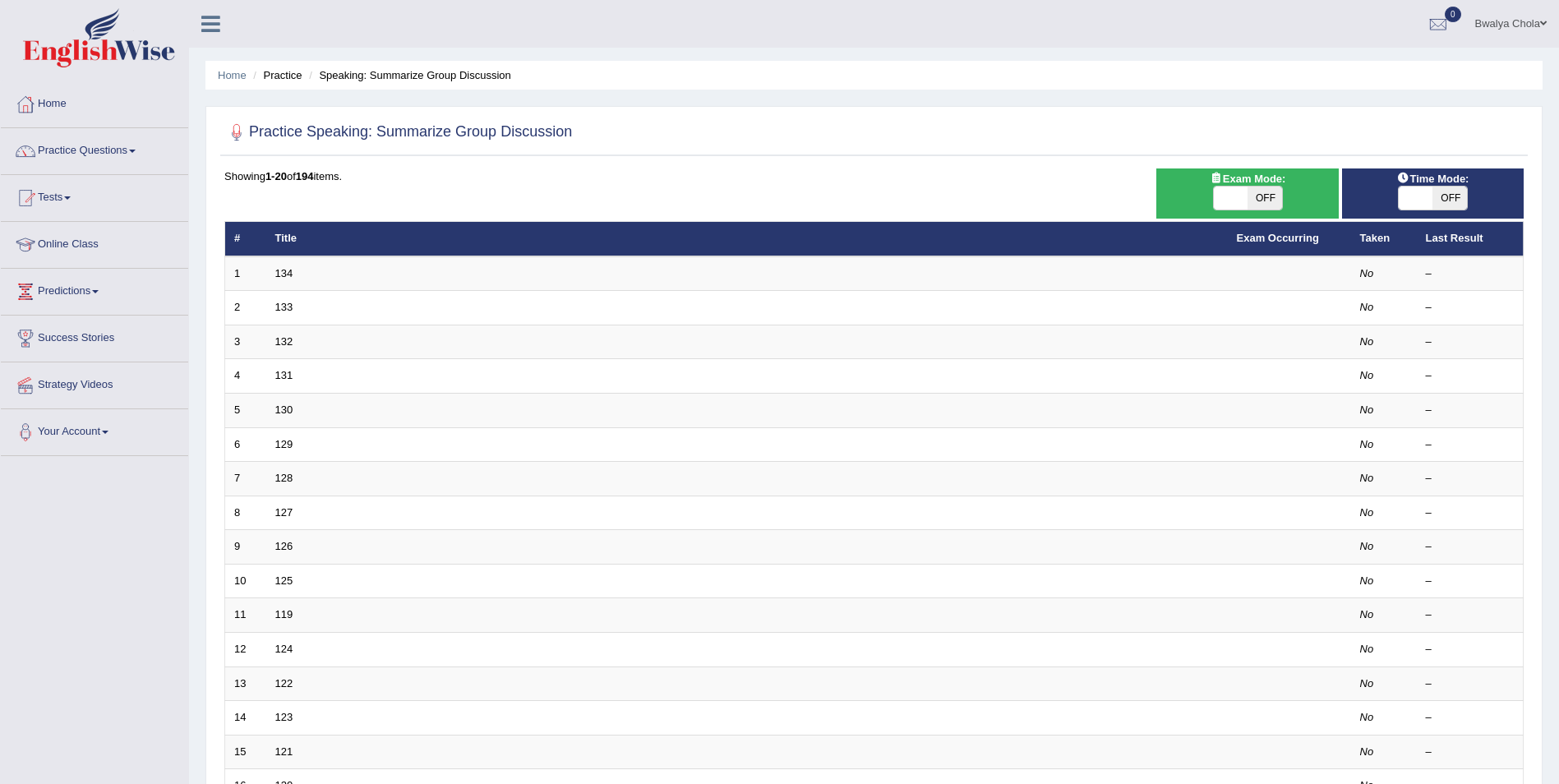
click at [1258, 199] on span "OFF" at bounding box center [1264, 197] width 35 height 23
checkbox input "true"
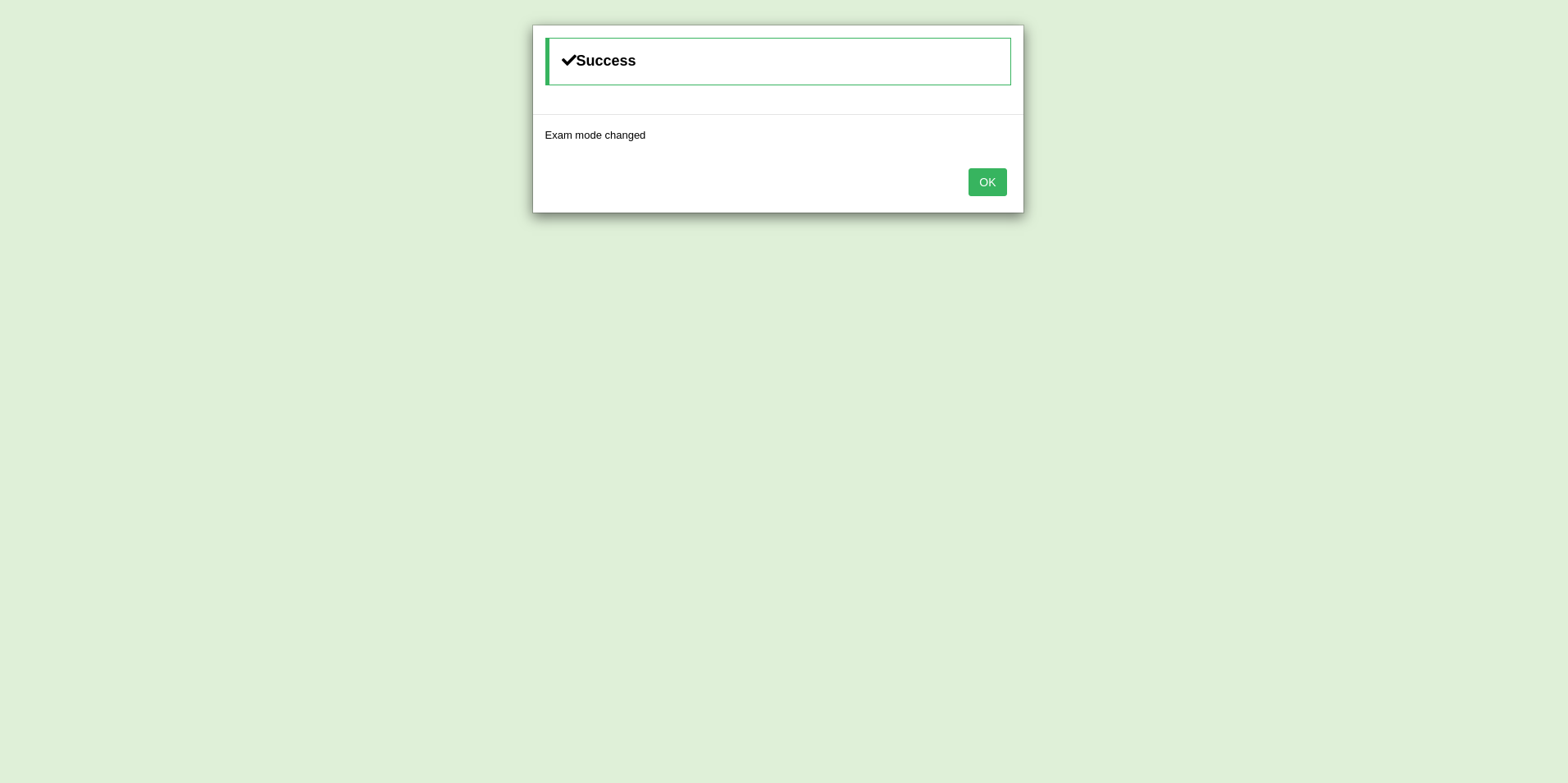
click at [995, 178] on button "OK" at bounding box center [987, 182] width 37 height 28
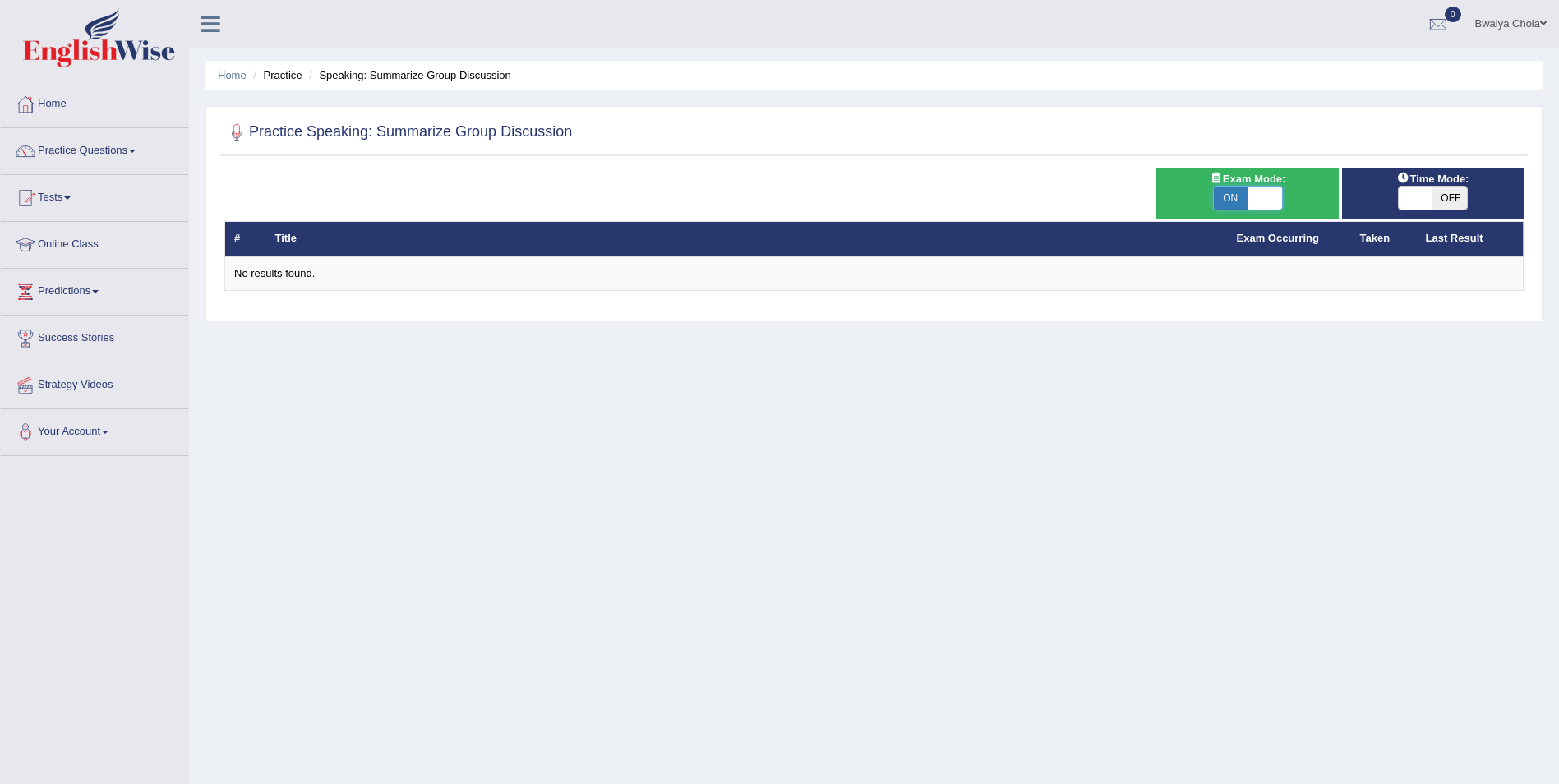
click at [1251, 206] on span at bounding box center [1264, 197] width 35 height 23
checkbox input "false"
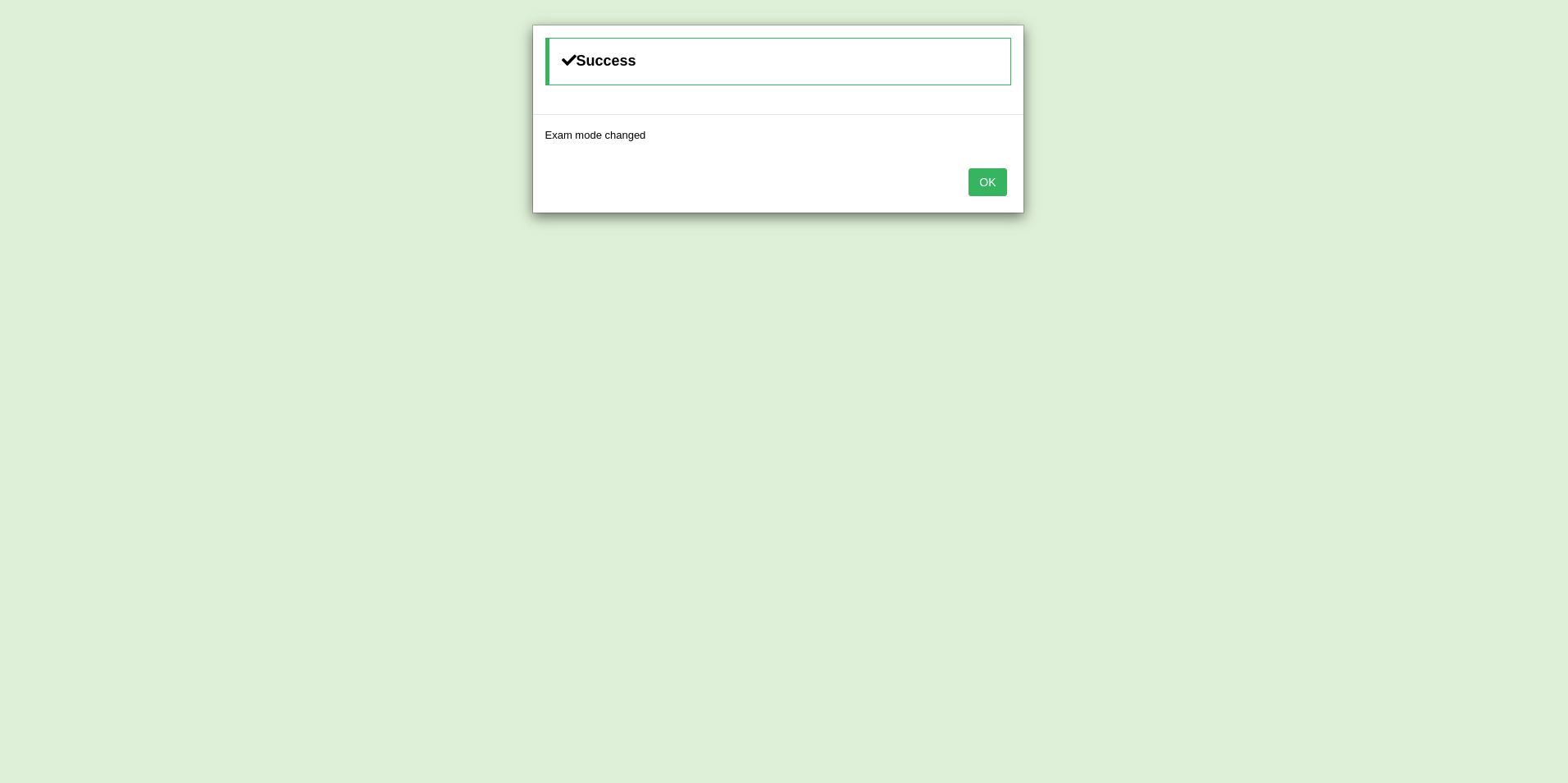
click at [991, 187] on button "OK" at bounding box center [987, 182] width 37 height 28
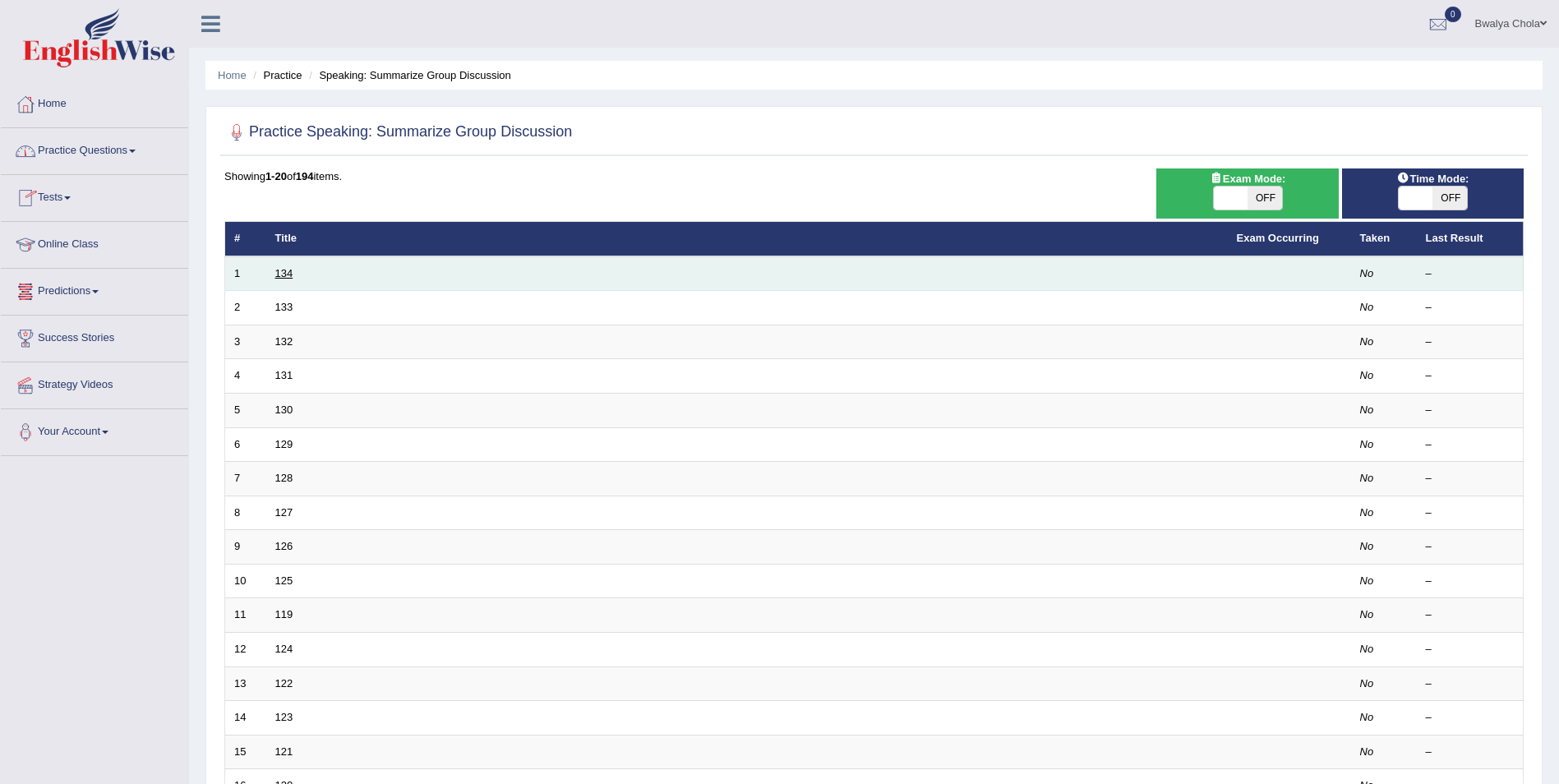
click at [284, 271] on link "134" at bounding box center [284, 272] width 18 height 12
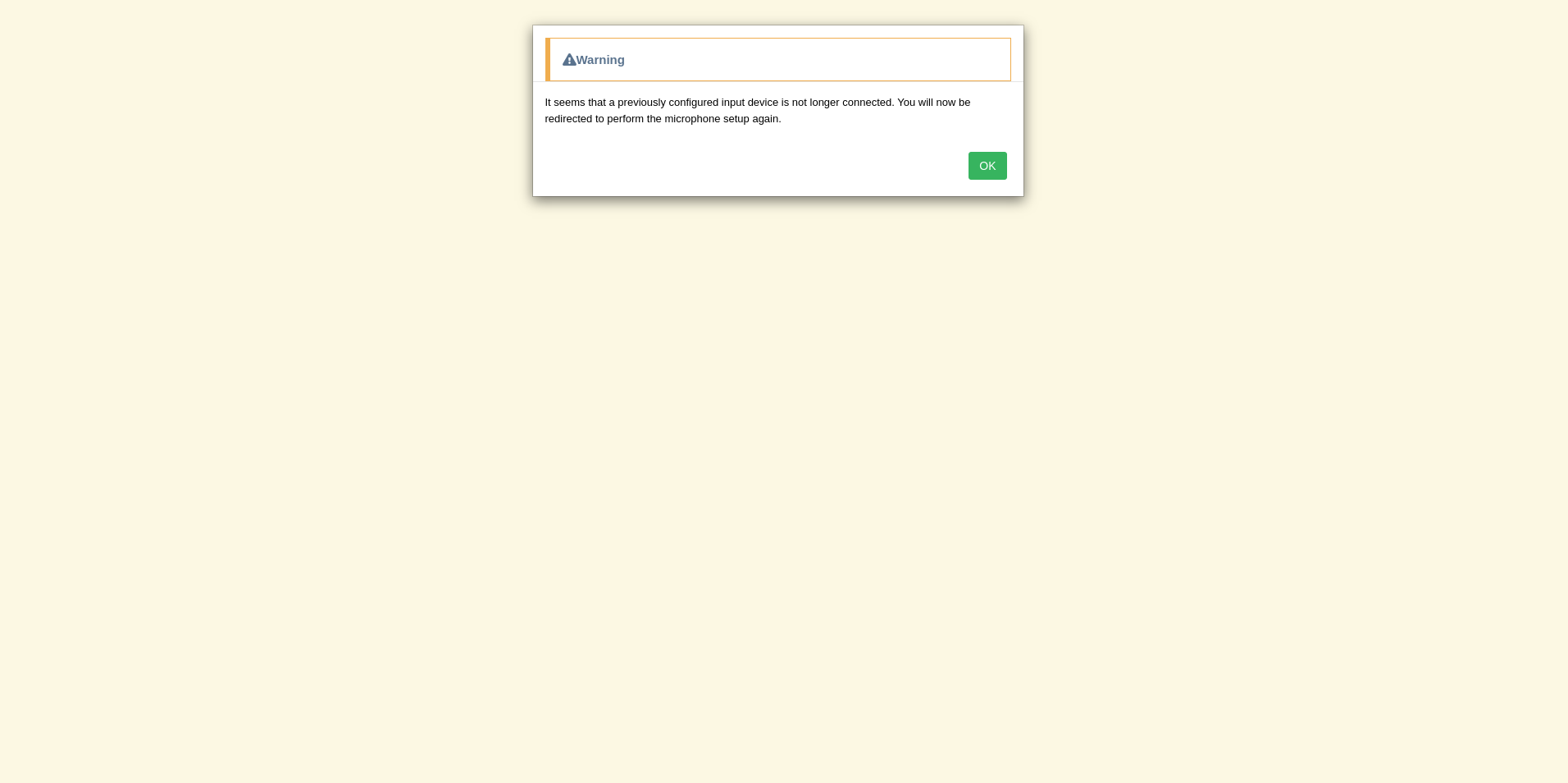
click at [983, 160] on button "OK" at bounding box center [987, 165] width 37 height 28
